Goal: Task Accomplishment & Management: Manage account settings

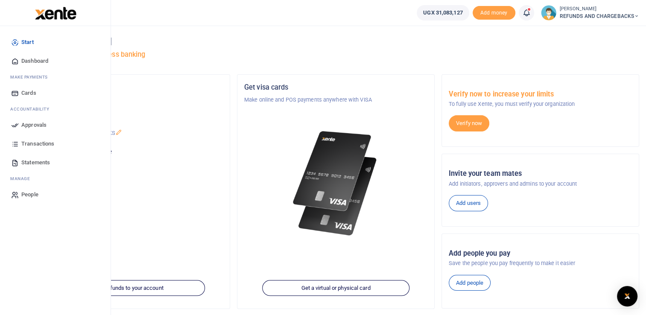
click at [32, 126] on span "Approvals" at bounding box center [33, 125] width 25 height 9
click at [34, 122] on span "Approvals" at bounding box center [33, 125] width 25 height 9
click at [16, 124] on icon at bounding box center [15, 125] width 8 height 8
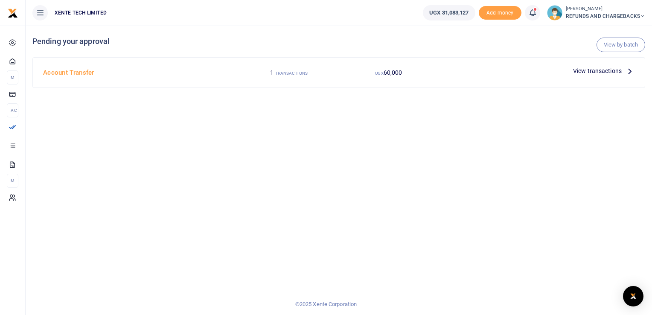
click at [605, 73] on span "View transactions" at bounding box center [597, 70] width 49 height 9
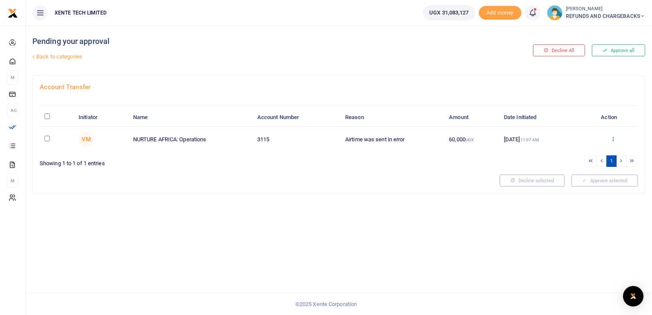
click at [616, 137] on icon at bounding box center [614, 139] width 6 height 6
click at [572, 150] on link "Approve" at bounding box center [581, 153] width 67 height 12
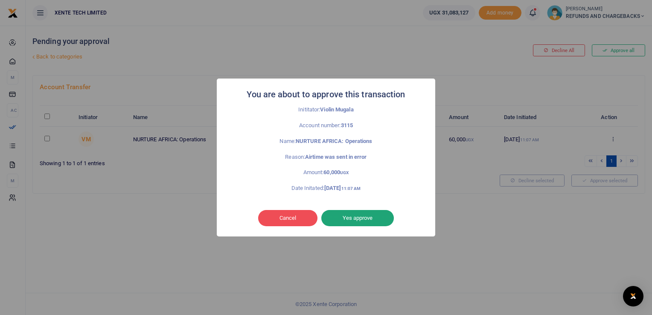
click at [369, 219] on button "Yes approve" at bounding box center [358, 218] width 73 height 16
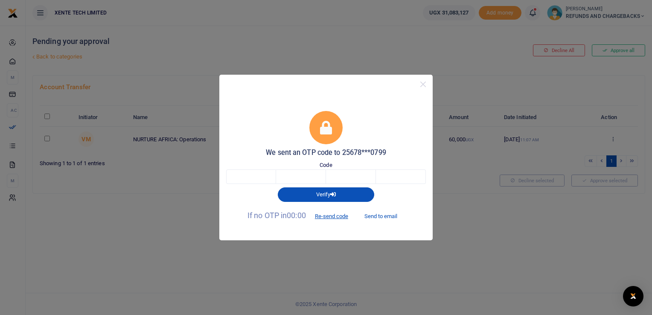
click at [380, 216] on button "Send to email" at bounding box center [380, 216] width 47 height 15
click at [267, 180] on input "text" at bounding box center [251, 177] width 50 height 15
paste input "4"
type input "4"
type input "0"
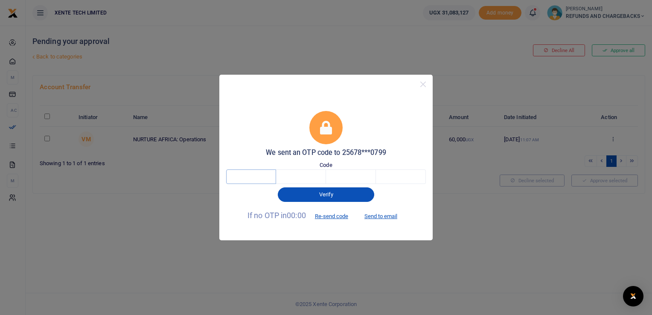
type input "3"
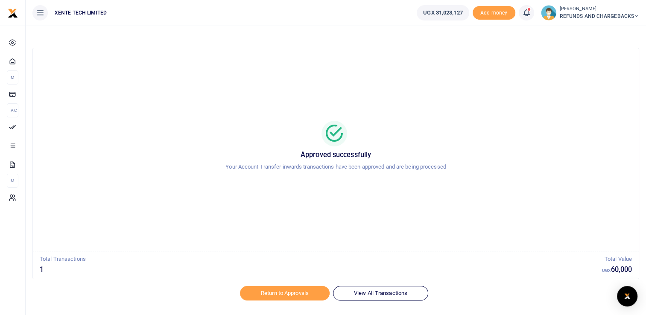
click at [598, 15] on span "REFUNDS AND CHARGEBACKS" at bounding box center [599, 16] width 79 height 8
click at [589, 59] on link "Logout" at bounding box center [604, 62] width 67 height 12
